Goal: Book appointment/travel/reservation

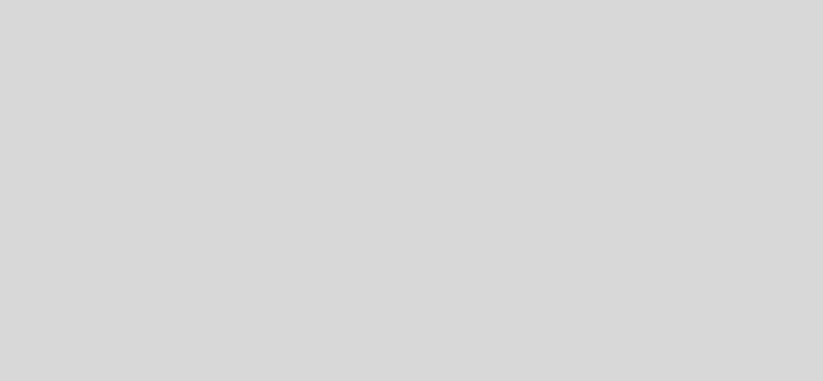
select select "pt"
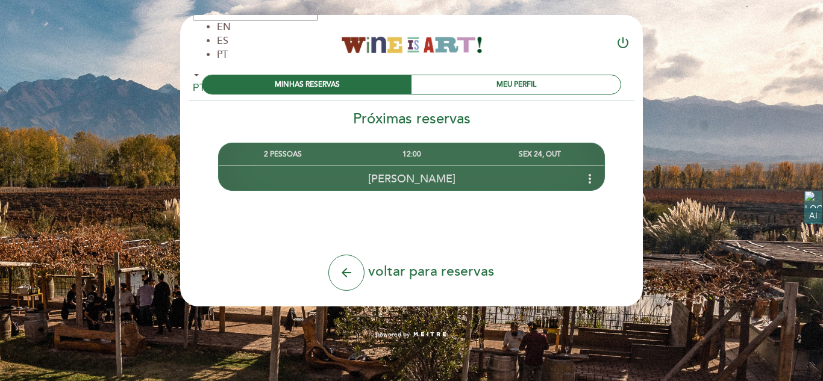
click at [484, 155] on div "SEX 24, OUT" at bounding box center [540, 154] width 128 height 22
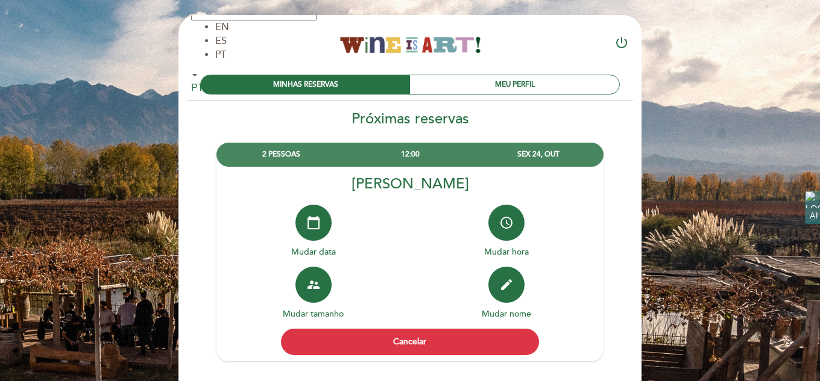
scroll to position [111, 0]
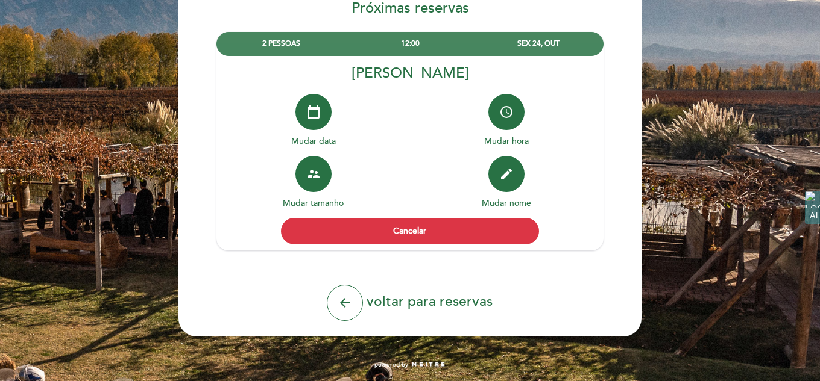
click at [366, 305] on div "arrow_back voltar para reservas" at bounding box center [409, 303] width 287 height 36
click at [356, 304] on button "arrow_back" at bounding box center [345, 303] width 36 height 36
select select "pt"
